Goal: Book appointment/travel/reservation

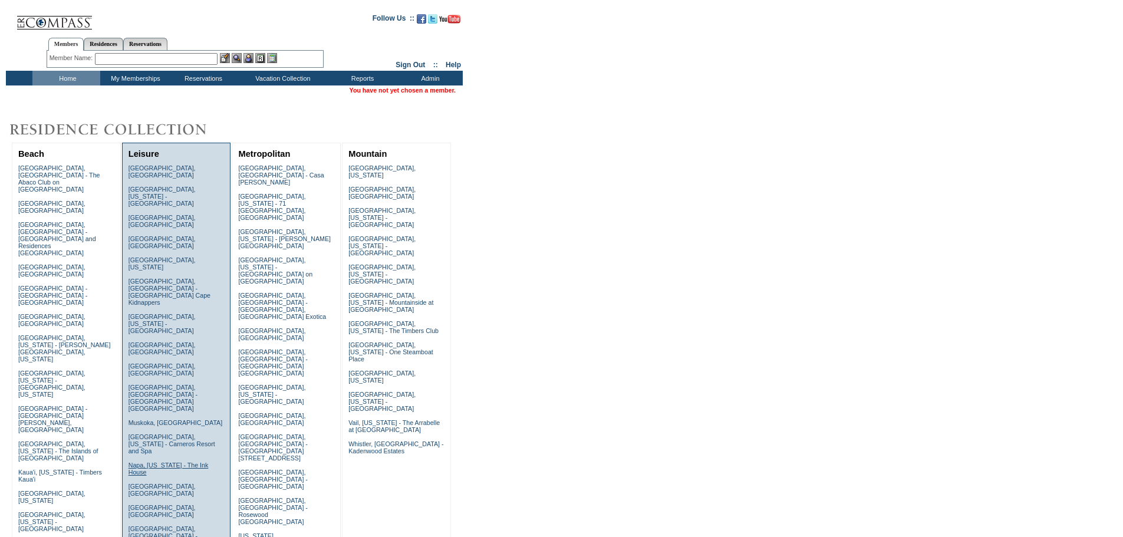
click at [137, 462] on link "Napa, California - The Ink House" at bounding box center [169, 469] width 80 height 14
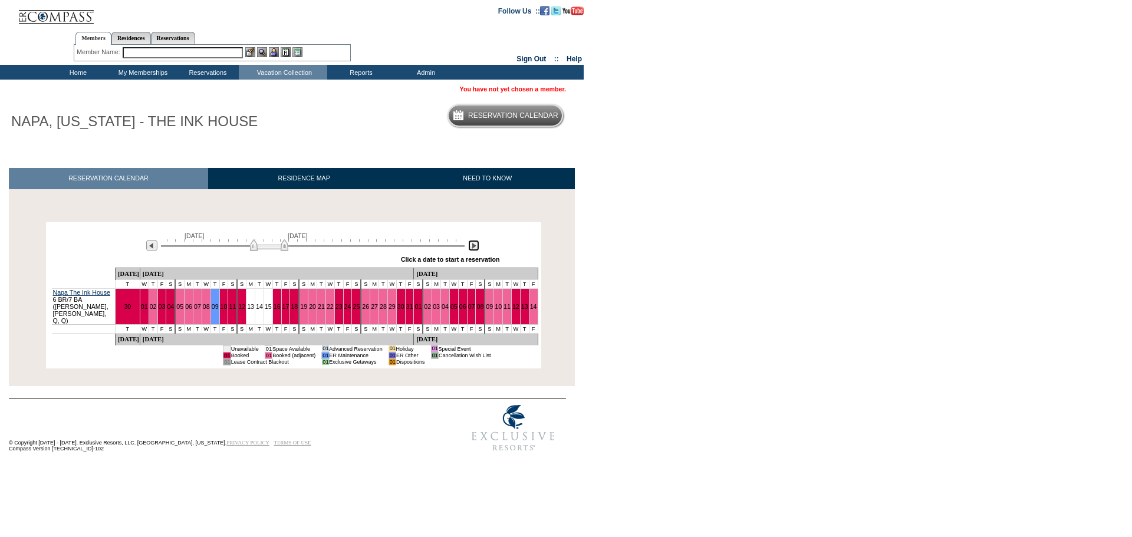
click at [473, 246] on img at bounding box center [473, 245] width 11 height 11
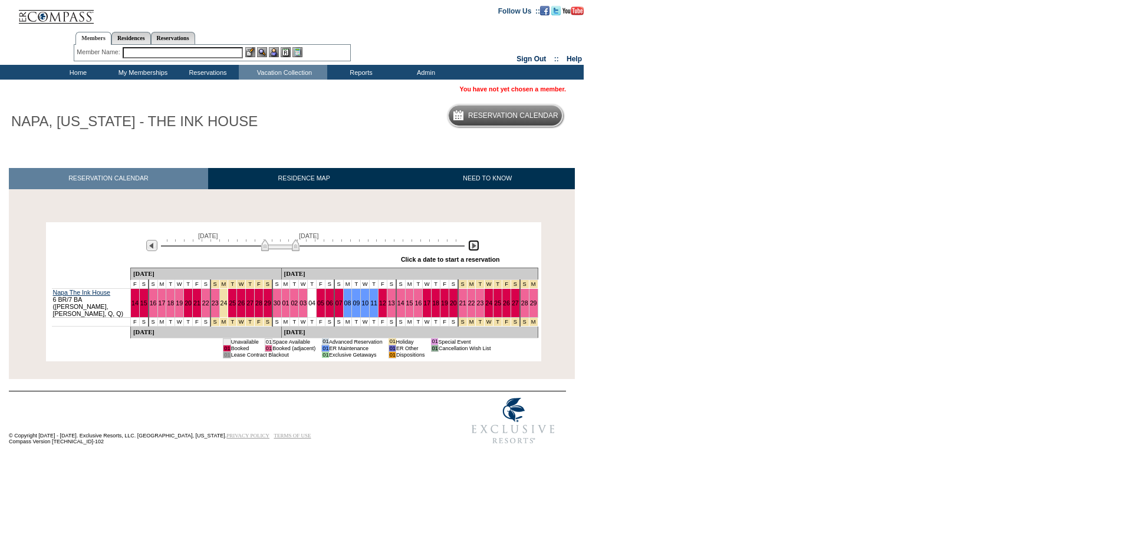
click at [473, 246] on img at bounding box center [473, 245] width 11 height 11
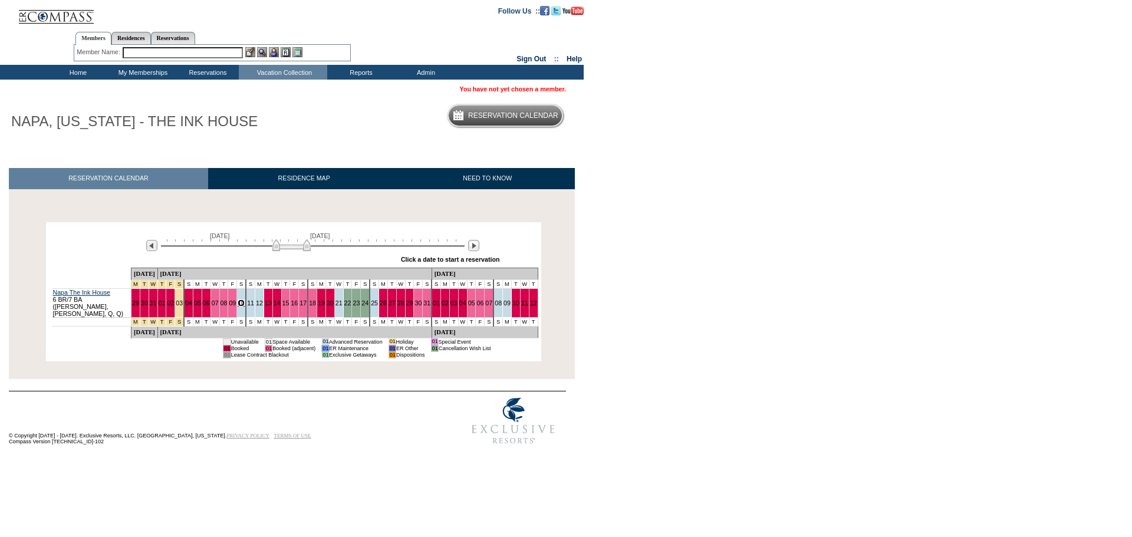
click at [245, 300] on link "10" at bounding box center [241, 302] width 7 height 7
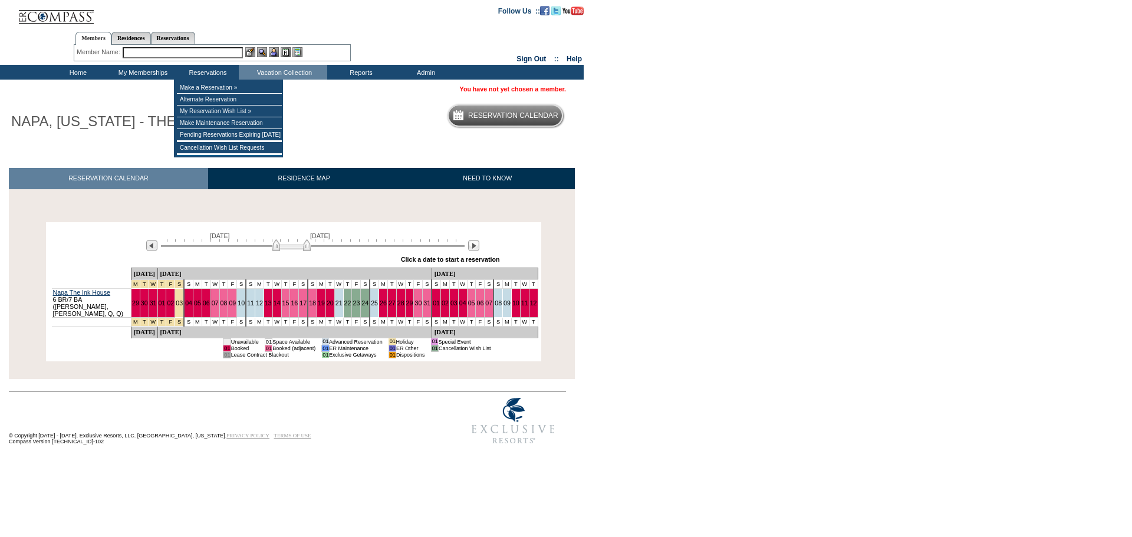
click at [206, 50] on input "text" at bounding box center [183, 52] width 120 height 11
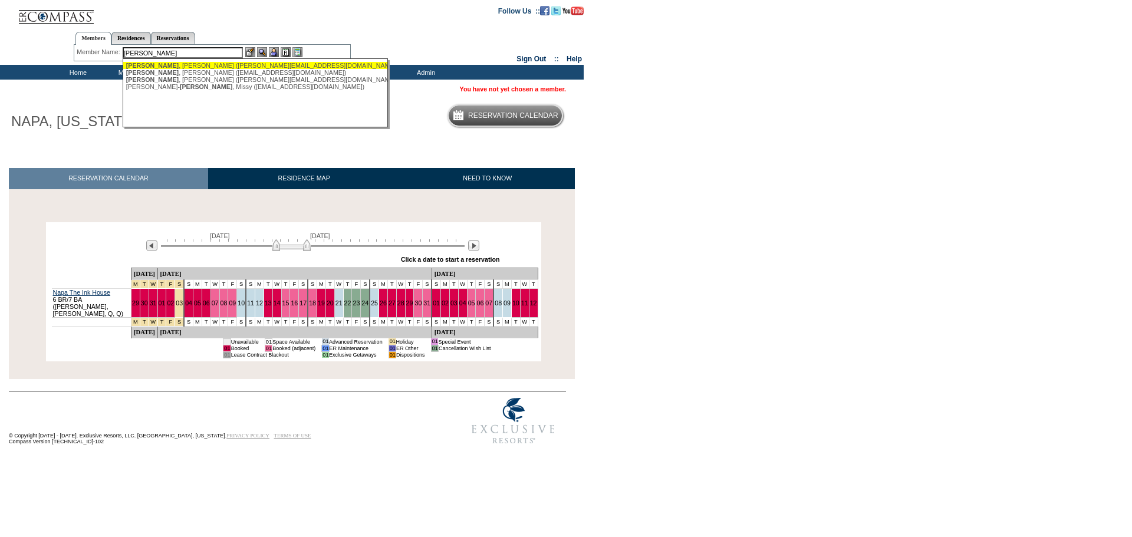
click at [195, 69] on div "[PERSON_NAME] ([PERSON_NAME][EMAIL_ADDRESS][DOMAIN_NAME])" at bounding box center [255, 65] width 259 height 7
type input "[PERSON_NAME] ([PERSON_NAME][EMAIL_ADDRESS][DOMAIN_NAME])"
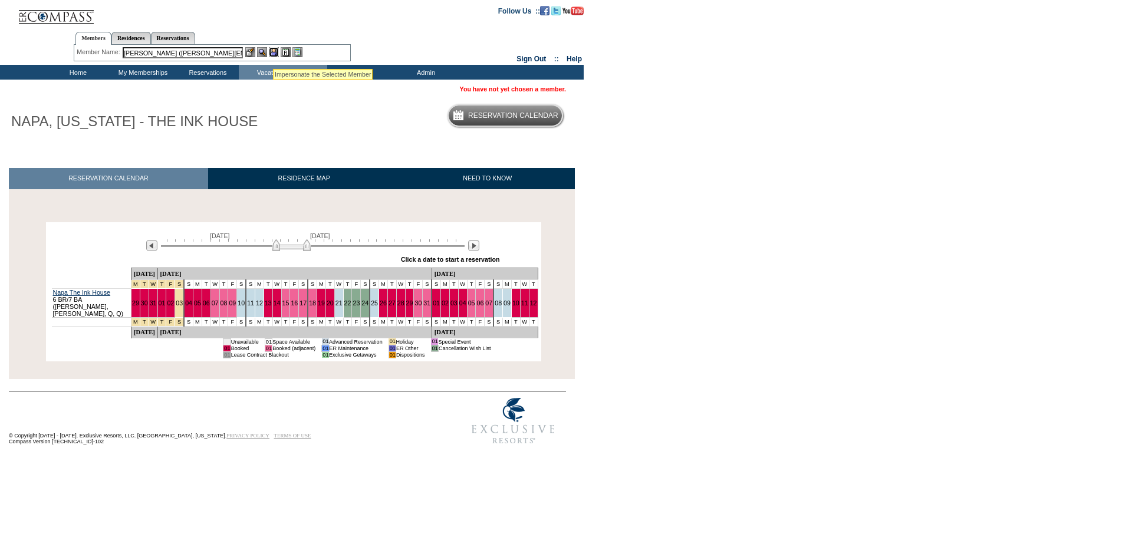
click at [273, 54] on img at bounding box center [274, 52] width 10 height 10
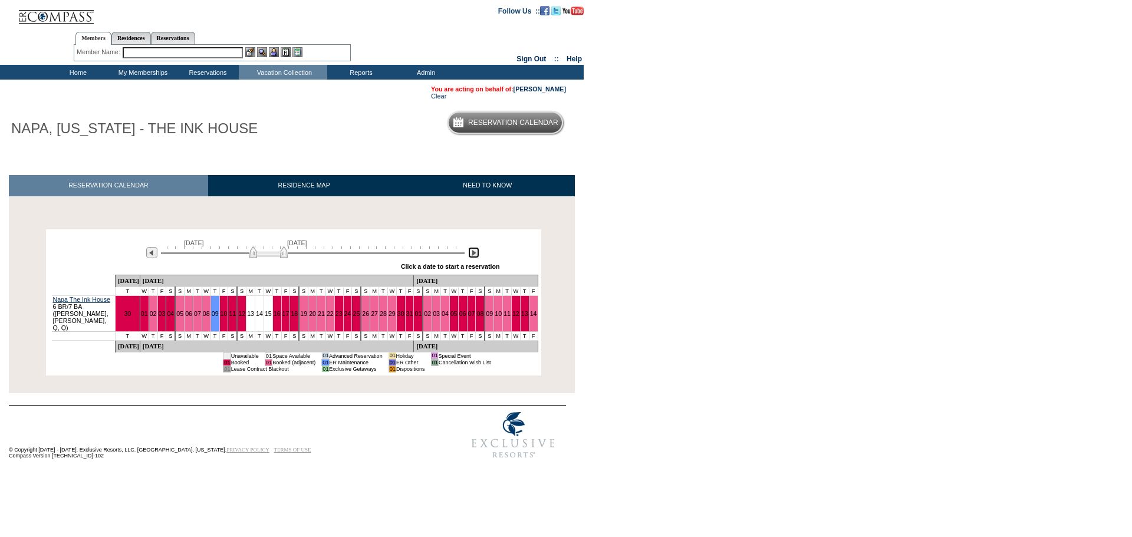
click at [473, 255] on img at bounding box center [473, 252] width 11 height 11
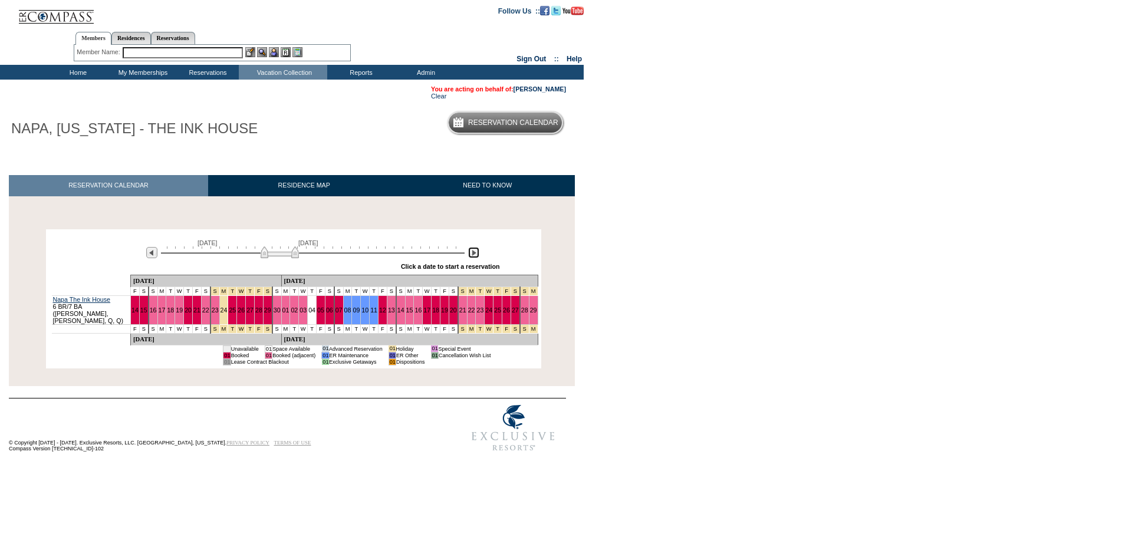
click at [473, 255] on img at bounding box center [473, 252] width 11 height 11
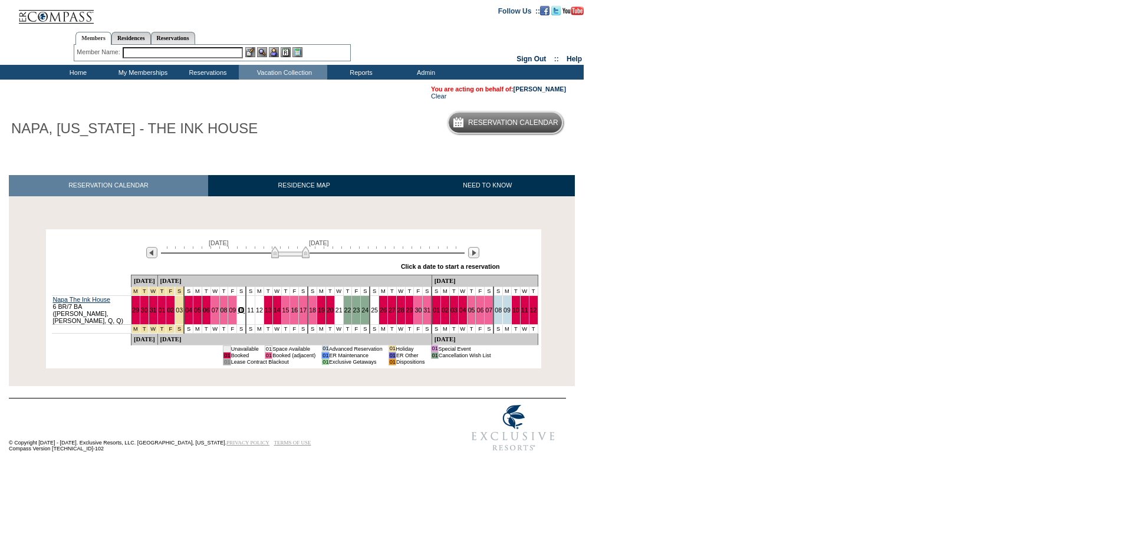
click at [245, 308] on link "10" at bounding box center [241, 310] width 7 height 7
